Goal: Transaction & Acquisition: Obtain resource

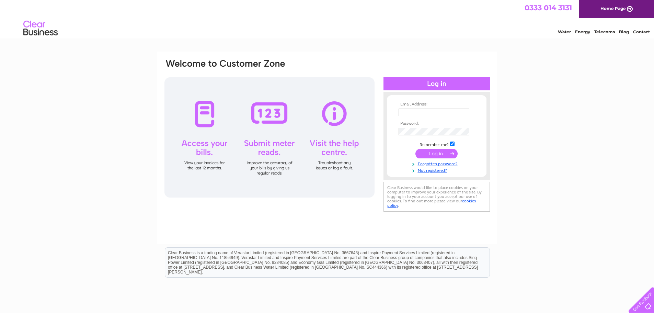
type input "ballantynesdairy@gmail.com"
click at [441, 153] on input "submit" at bounding box center [436, 154] width 42 height 10
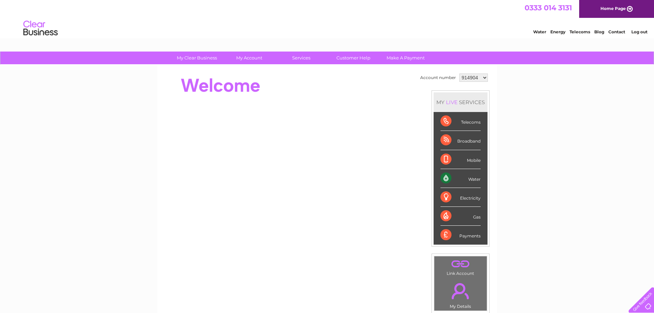
click at [469, 175] on div "Water" at bounding box center [460, 178] width 40 height 19
click at [443, 120] on div "Telecoms" at bounding box center [460, 121] width 40 height 19
click at [476, 75] on select "914904 994685 1151845" at bounding box center [473, 77] width 28 height 8
select select "1151845"
click at [459, 73] on select "914904 994685 1151845" at bounding box center [473, 77] width 28 height 8
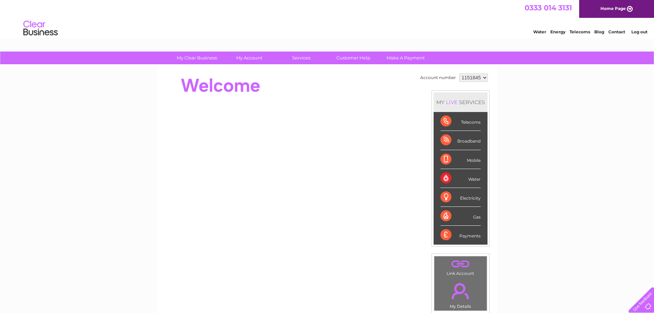
click at [446, 177] on div "Water" at bounding box center [460, 178] width 40 height 19
click at [447, 141] on div "Broadband" at bounding box center [460, 140] width 40 height 19
click at [480, 76] on select "914904 994685 1151845" at bounding box center [473, 77] width 28 height 8
click at [472, 138] on div "Broadband" at bounding box center [460, 140] width 40 height 19
click at [482, 78] on select "914904 994685 1151845" at bounding box center [473, 77] width 28 height 8
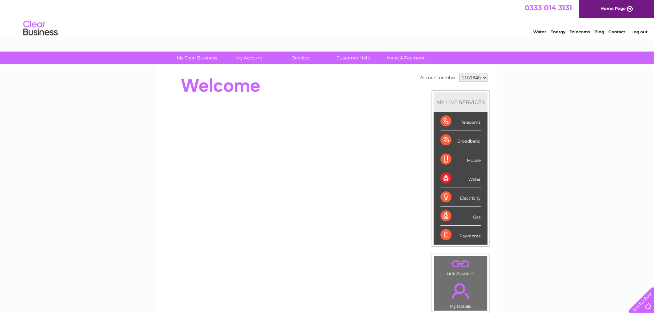
select select "914904"
click at [459, 73] on select "914904 994685 1151845" at bounding box center [473, 77] width 28 height 8
click at [466, 138] on div "Broadband" at bounding box center [460, 140] width 40 height 19
click at [482, 74] on select "914904 994685 1151845" at bounding box center [473, 77] width 28 height 8
select select "994685"
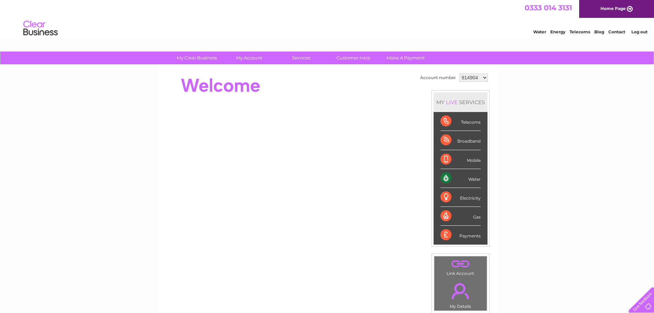
click at [459, 73] on select "914904 994685 1151845" at bounding box center [473, 77] width 28 height 8
click at [449, 139] on div "Broadband" at bounding box center [460, 140] width 40 height 19
click at [447, 139] on div "Broadband" at bounding box center [460, 140] width 40 height 19
click at [461, 139] on div "Broadband" at bounding box center [460, 140] width 40 height 19
click at [483, 76] on select "914904 994685 1151845" at bounding box center [473, 77] width 28 height 8
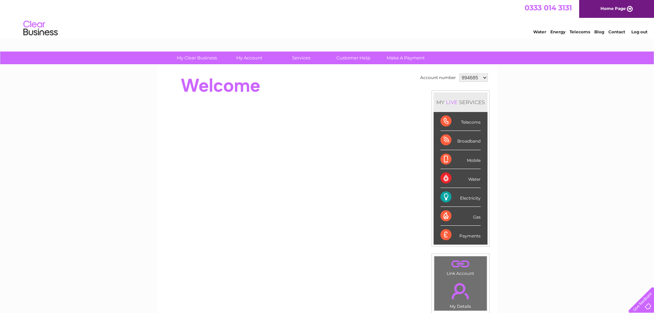
click at [476, 137] on div "Broadband" at bounding box center [460, 140] width 40 height 19
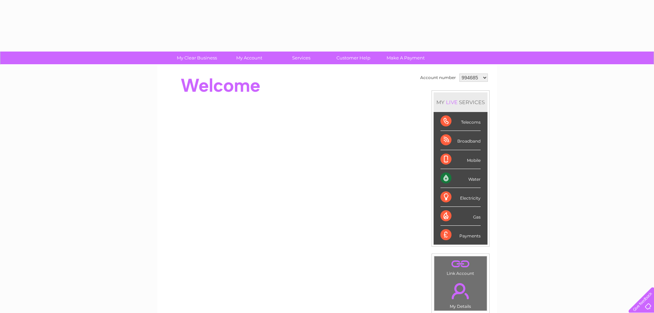
select select "994685"
select select "914904"
select select "1151845"
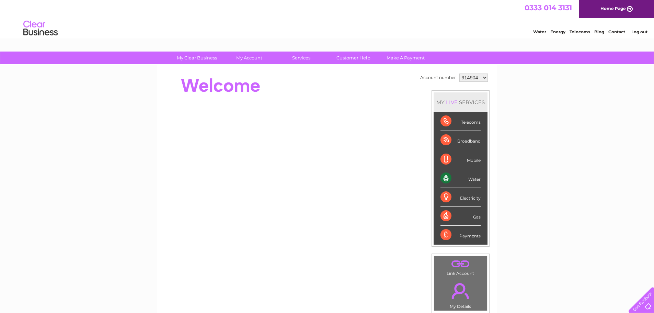
click at [482, 77] on select "914904 994685 1151845" at bounding box center [473, 77] width 28 height 8
click at [459, 73] on select "914904 994685 1151845" at bounding box center [473, 77] width 28 height 8
click at [485, 76] on select "914904 994685 1151845" at bounding box center [473, 77] width 28 height 8
click at [459, 73] on select "914904 994685 1151845" at bounding box center [473, 77] width 28 height 8
click at [461, 121] on div "Telecoms" at bounding box center [460, 121] width 40 height 19
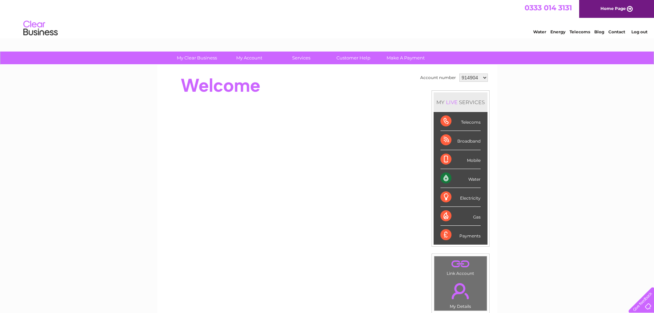
click at [445, 121] on div "Telecoms" at bounding box center [460, 121] width 40 height 19
click at [459, 138] on div "Broadband" at bounding box center [460, 140] width 40 height 19
click at [480, 77] on select "914904 994685 1151845" at bounding box center [473, 77] width 28 height 8
click at [459, 138] on div "Broadband" at bounding box center [460, 140] width 40 height 19
click at [459, 139] on div "Broadband" at bounding box center [460, 140] width 40 height 19
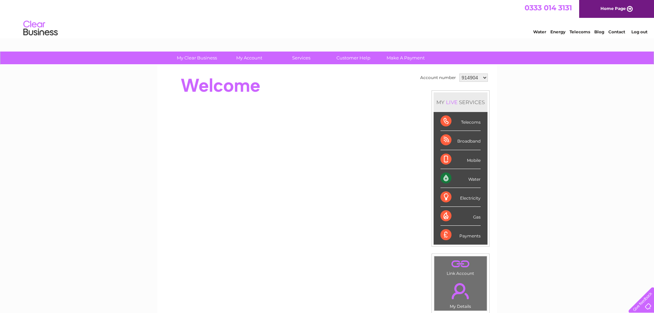
click at [480, 77] on select "914904 994685 1151845" at bounding box center [473, 77] width 28 height 8
click at [474, 178] on div "Water" at bounding box center [460, 178] width 40 height 19
click at [481, 77] on select "914904 994685 1151845" at bounding box center [473, 77] width 28 height 8
select select "1151845"
click at [459, 73] on select "914904 994685 1151845" at bounding box center [473, 77] width 28 height 8
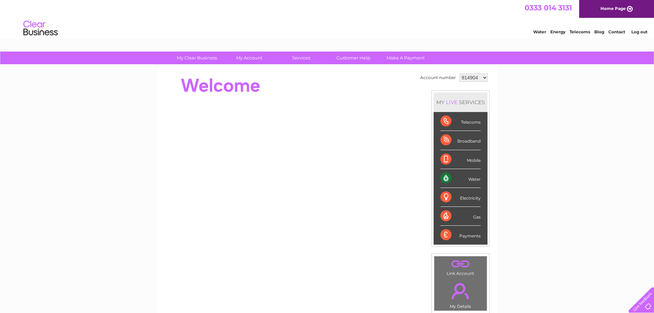
click at [483, 76] on select "914904 994685 1151845" at bounding box center [473, 77] width 28 height 8
select select "1151845"
click at [459, 73] on select "914904 994685 1151845" at bounding box center [473, 77] width 28 height 8
click at [447, 178] on div "Water" at bounding box center [460, 178] width 40 height 19
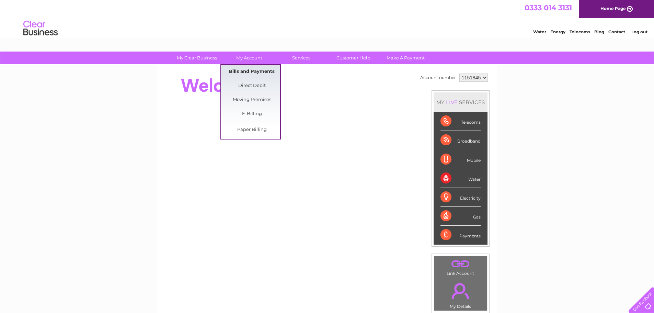
click at [254, 72] on link "Bills and Payments" at bounding box center [251, 72] width 57 height 14
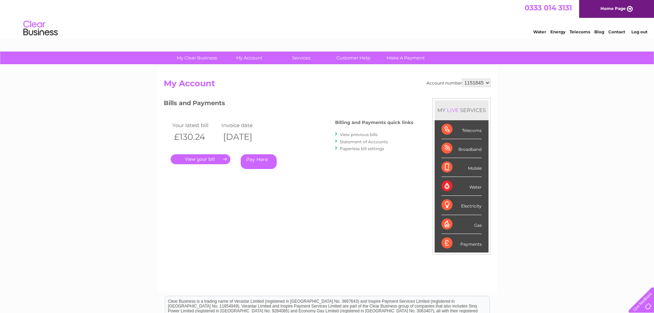
click at [351, 135] on link "View previous bills" at bounding box center [359, 134] width 38 height 5
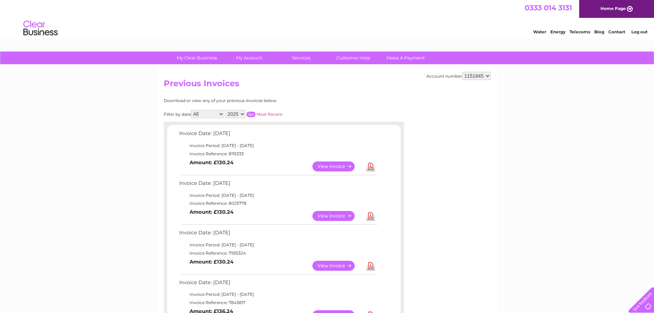
click at [369, 166] on link "Download" at bounding box center [370, 166] width 9 height 10
click at [335, 164] on link "View" at bounding box center [337, 166] width 50 height 10
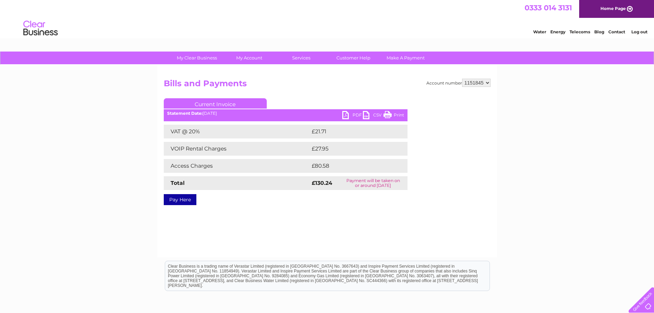
click at [388, 116] on link "Print" at bounding box center [393, 116] width 21 height 10
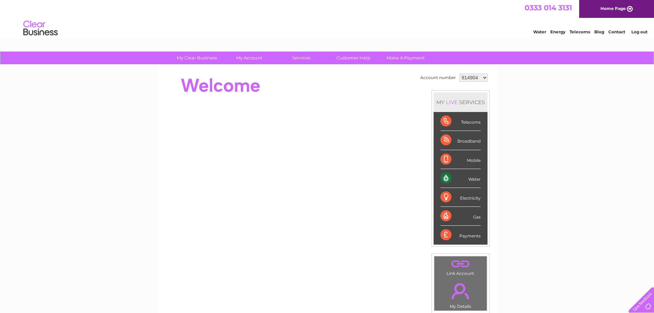
click at [448, 177] on div "Water" at bounding box center [460, 178] width 40 height 19
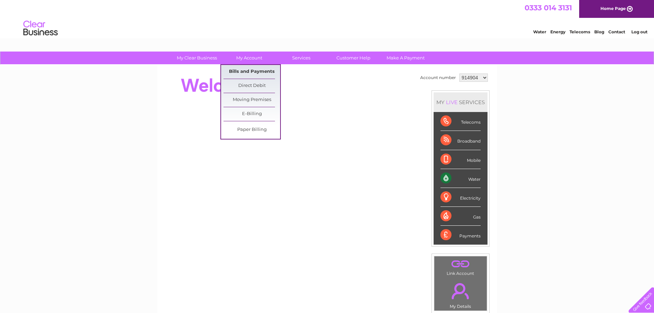
click at [250, 71] on link "Bills and Payments" at bounding box center [251, 72] width 57 height 14
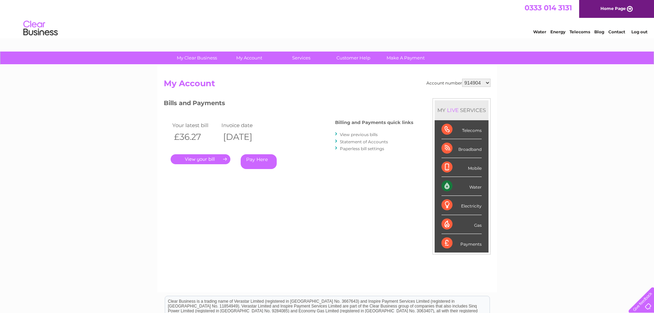
click at [214, 157] on link "." at bounding box center [201, 159] width 60 height 10
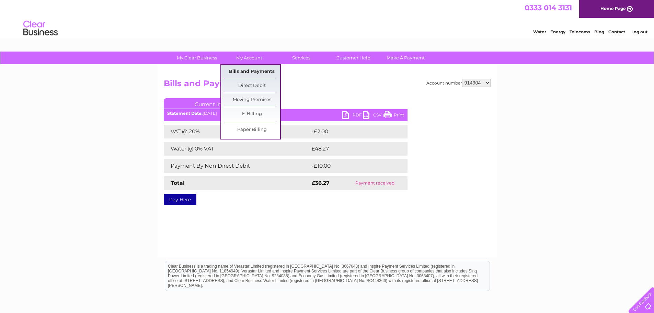
click at [271, 72] on link "Bills and Payments" at bounding box center [251, 72] width 57 height 14
click at [270, 72] on link "Bills and Payments" at bounding box center [251, 72] width 57 height 14
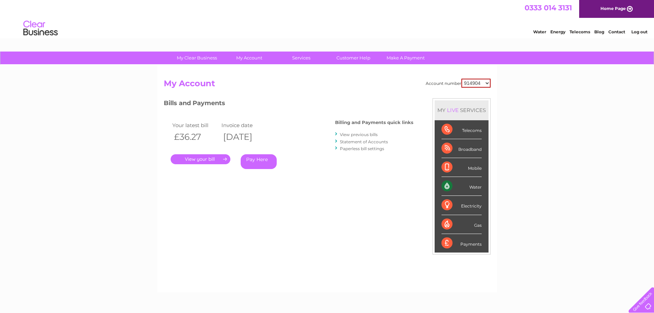
click at [348, 134] on link "View previous bills" at bounding box center [359, 134] width 38 height 5
click at [347, 135] on link "View previous bills" at bounding box center [359, 134] width 38 height 5
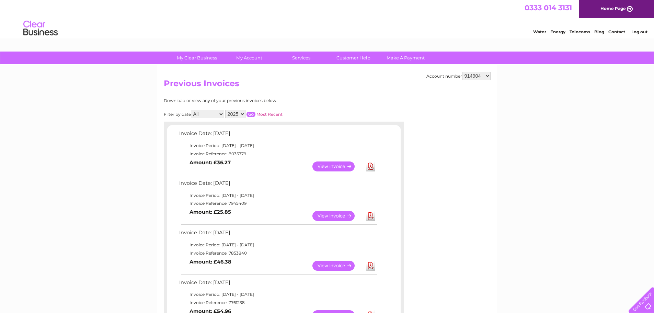
click at [371, 165] on link "Download" at bounding box center [370, 166] width 9 height 10
